Goal: Check status: Check status

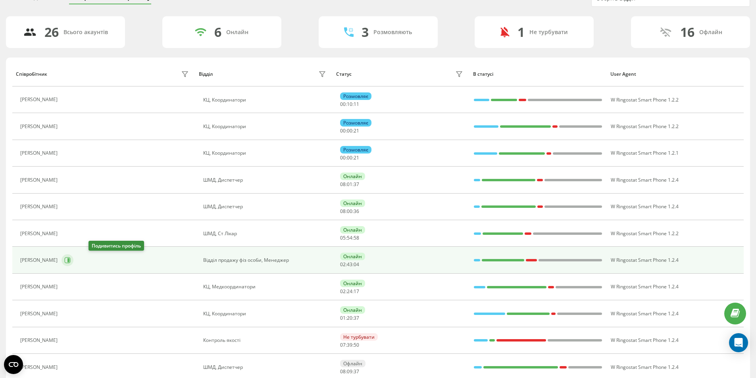
click at [73, 261] on button at bounding box center [68, 261] width 12 height 12
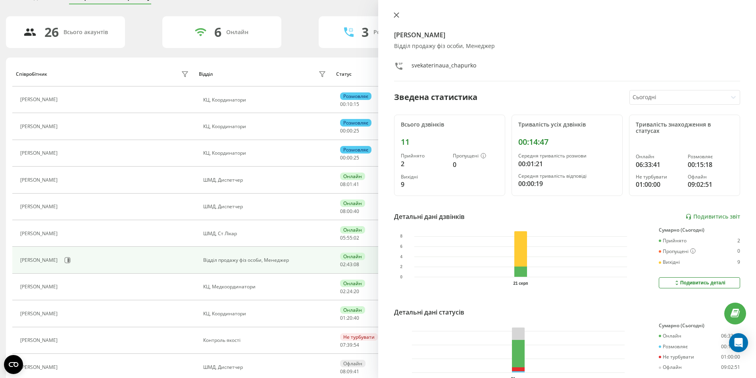
click at [397, 14] on icon at bounding box center [397, 15] width 6 height 6
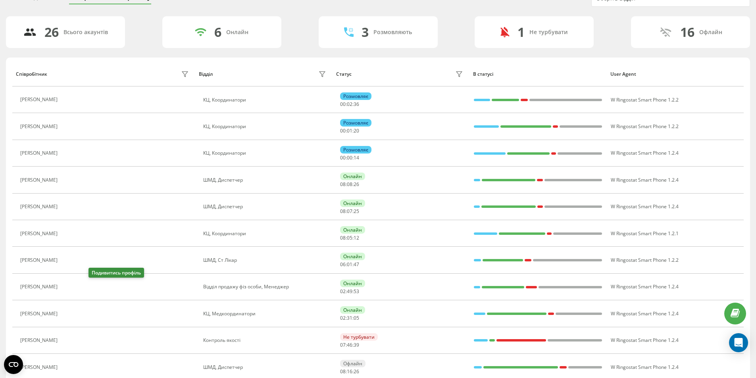
click at [69, 284] on icon at bounding box center [66, 287] width 6 height 6
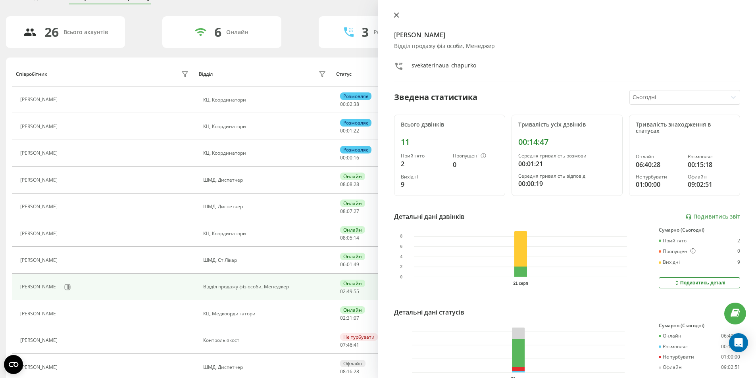
click at [397, 14] on icon at bounding box center [397, 15] width 6 height 6
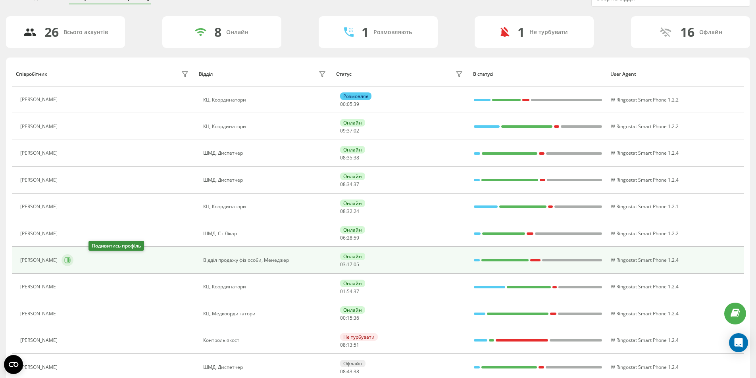
click at [69, 262] on icon at bounding box center [68, 260] width 2 height 4
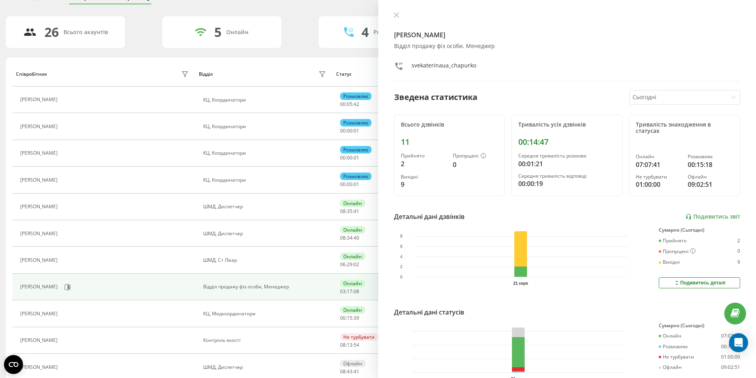
click at [393, 15] on button at bounding box center [396, 16] width 10 height 8
